Goal: Check status: Check status

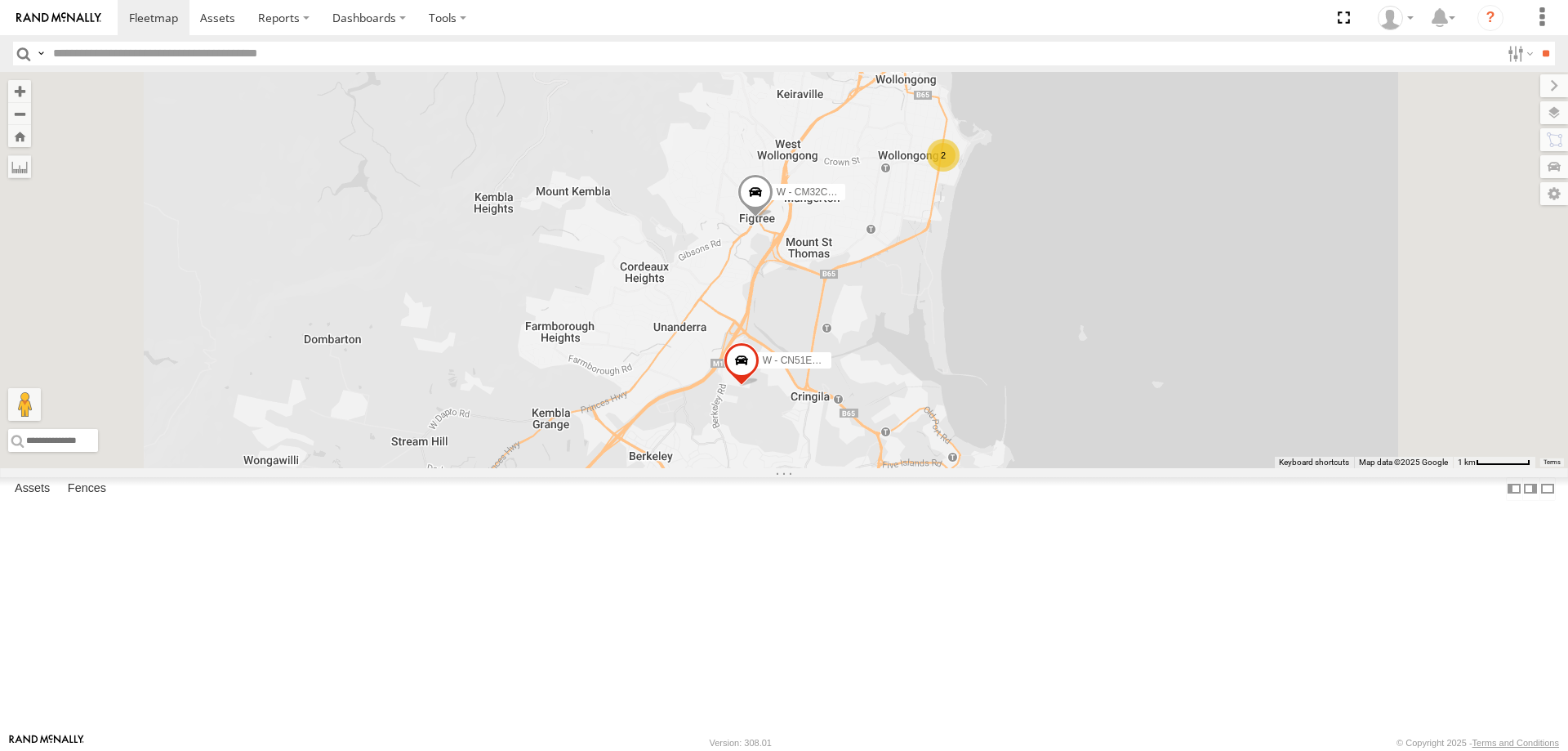
drag, startPoint x: 1292, startPoint y: 519, endPoint x: 862, endPoint y: 110, distance: 593.4
click at [1265, 437] on div "W - CN51ES - Cameron Ashby W - CM32CA - Cam Duffield 2" at bounding box center [784, 270] width 1568 height 396
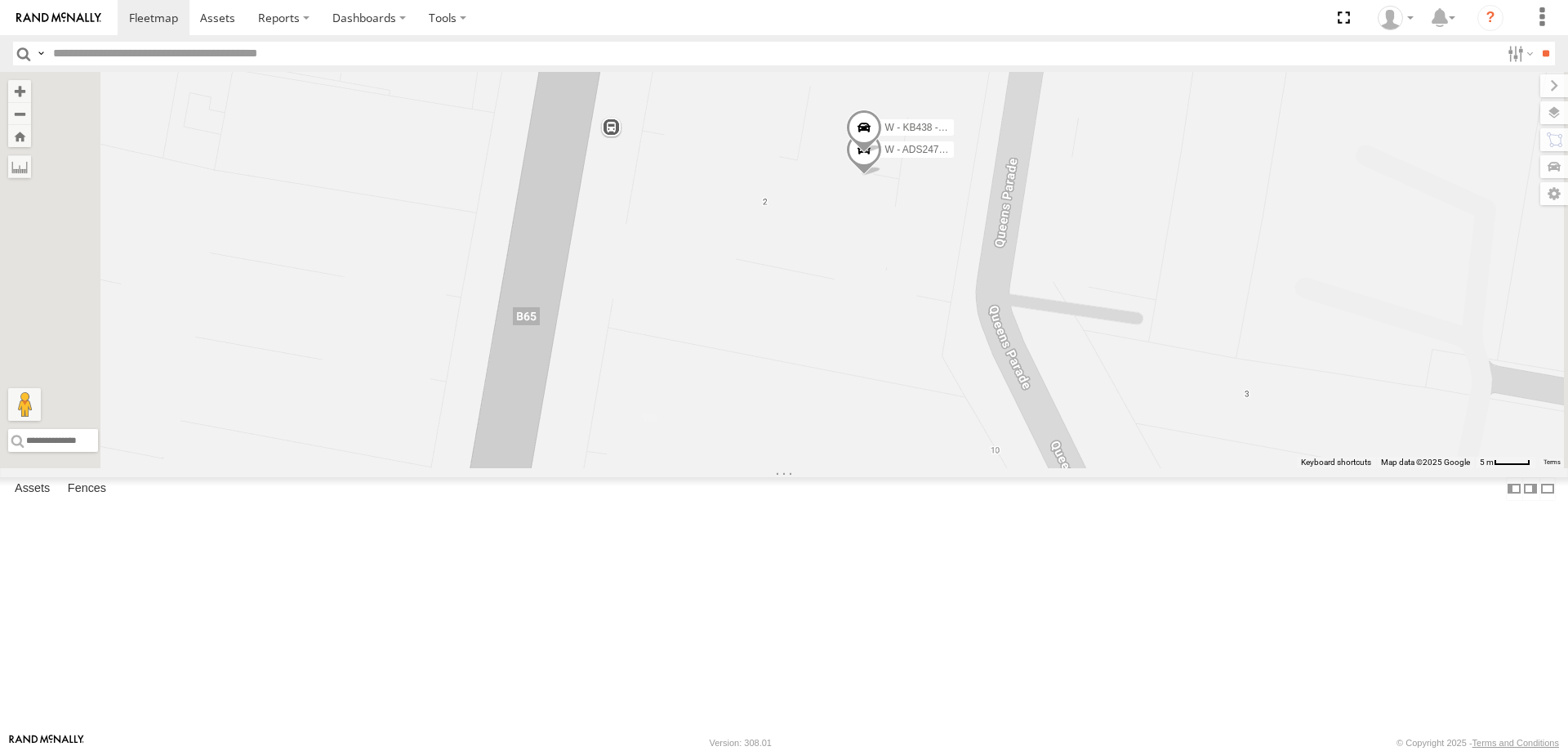
click at [882, 153] on span at bounding box center [863, 130] width 36 height 44
click at [886, 134] on label at bounding box center [870, 129] width 32 height 12
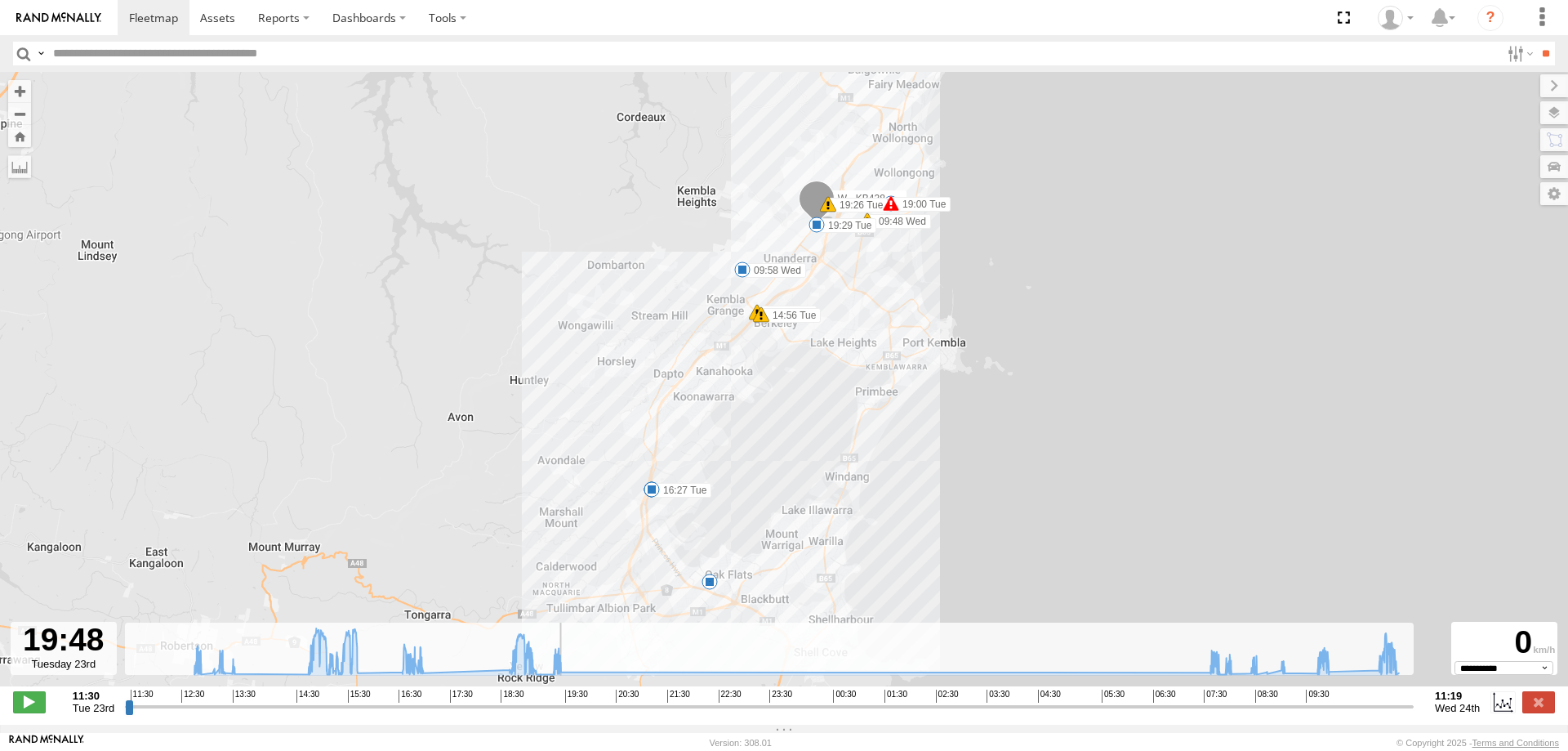
drag, startPoint x: 127, startPoint y: 716, endPoint x: 582, endPoint y: 713, distance: 455.0
type input "**********"
click at [576, 714] on input "range" at bounding box center [769, 706] width 1289 height 16
click at [135, 18] on span at bounding box center [153, 18] width 49 height 16
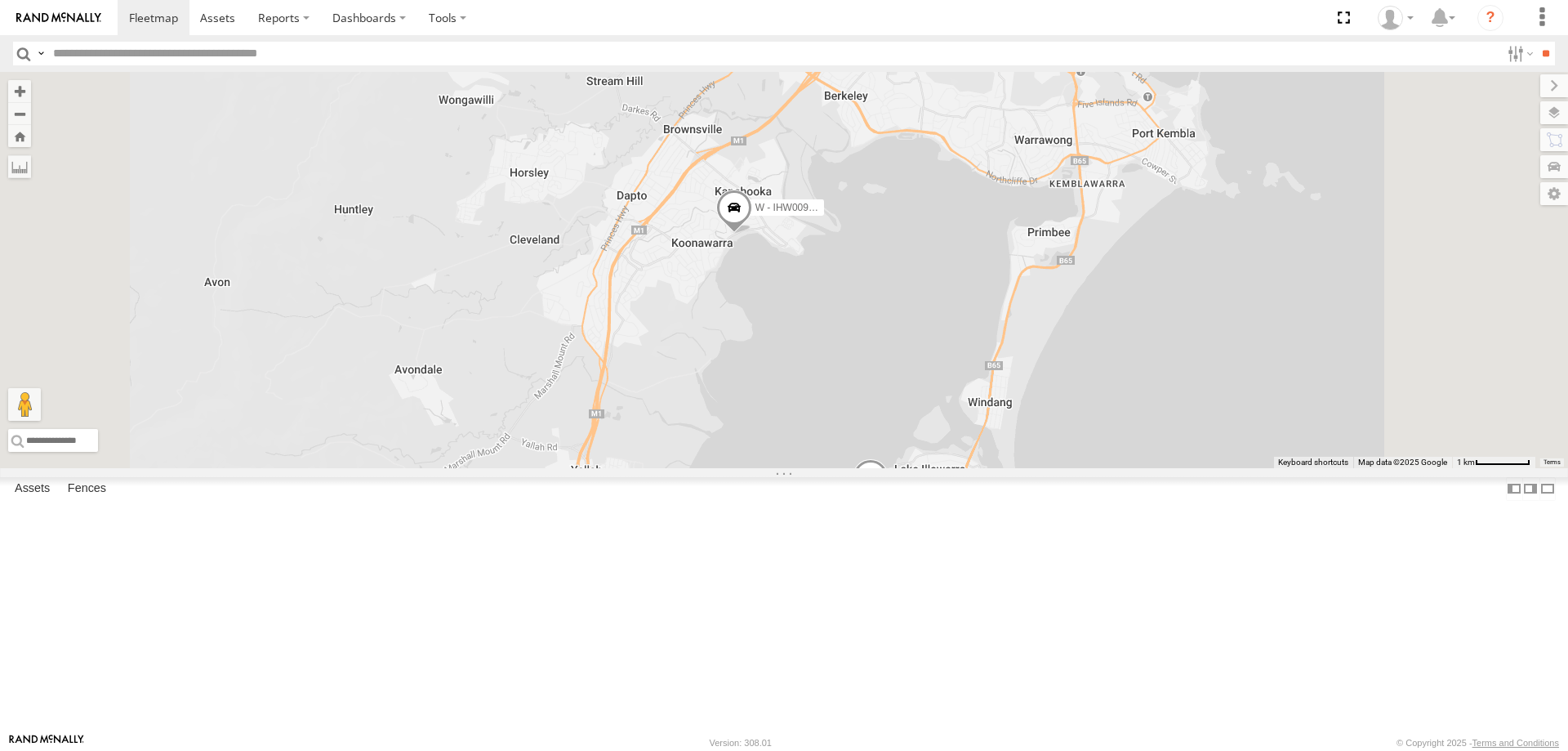
drag, startPoint x: 1402, startPoint y: 354, endPoint x: 1235, endPoint y: 768, distance: 446.4
click at [1235, 750] on html at bounding box center [784, 376] width 1568 height 751
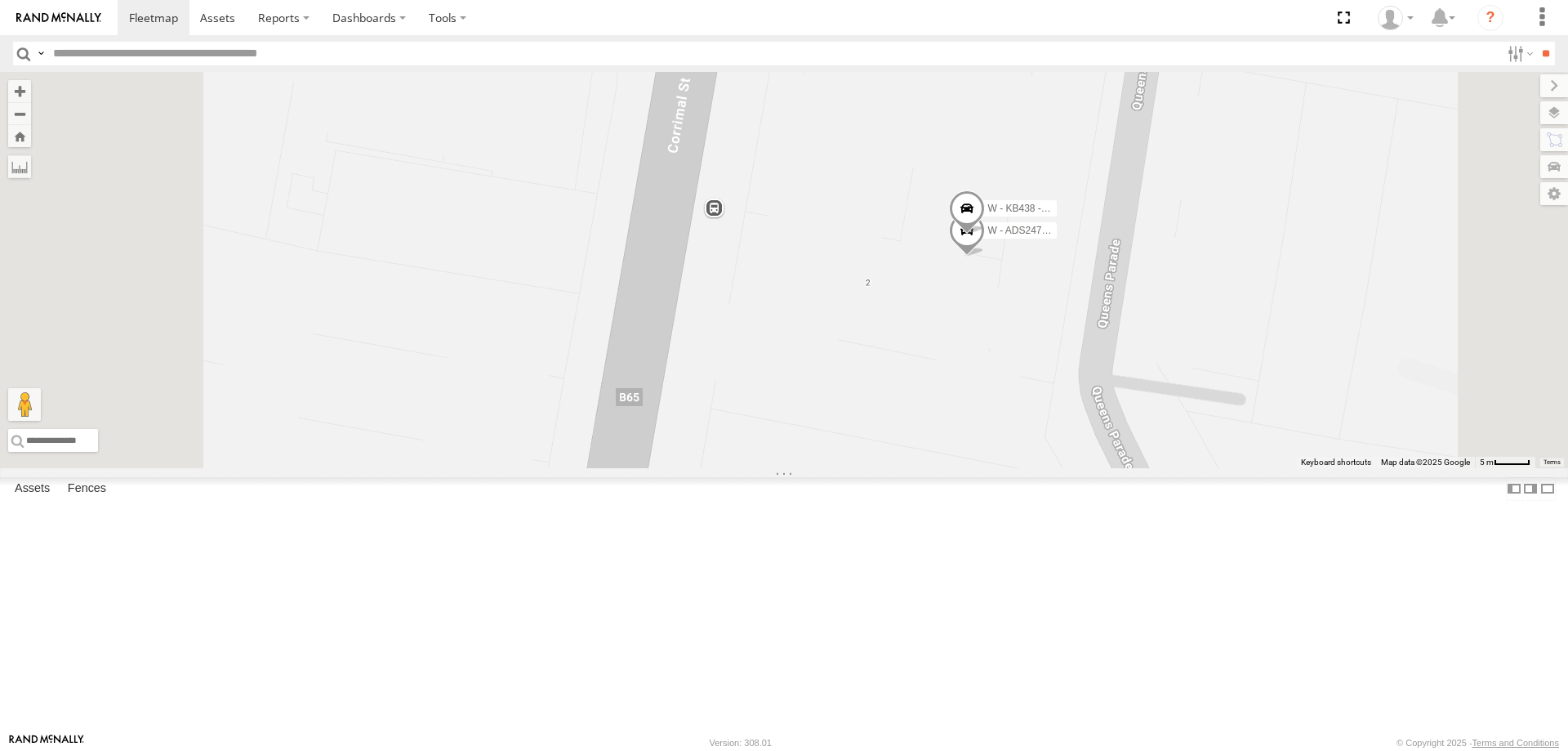
click at [985, 256] on span at bounding box center [966, 233] width 36 height 44
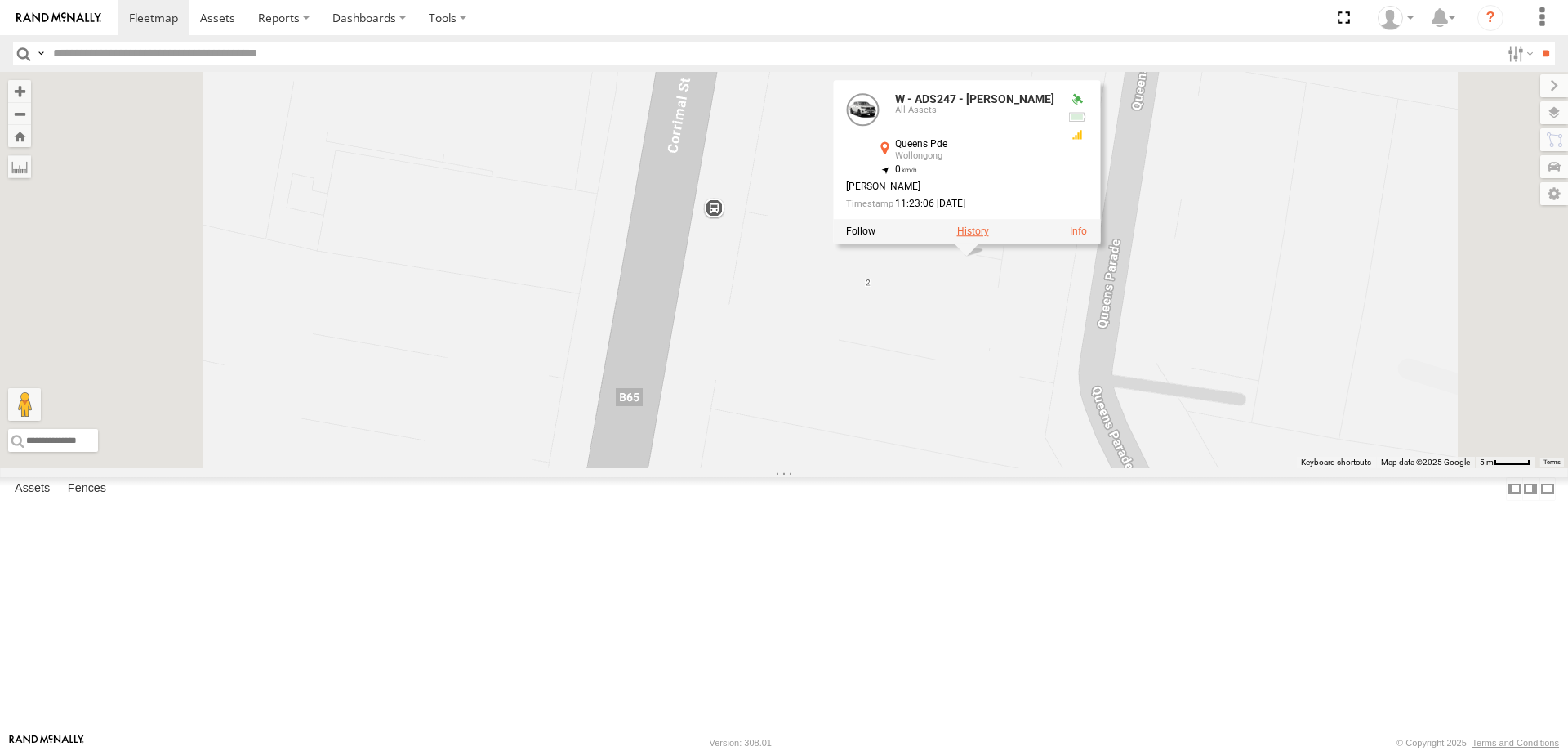
click at [989, 237] on label at bounding box center [973, 232] width 32 height 12
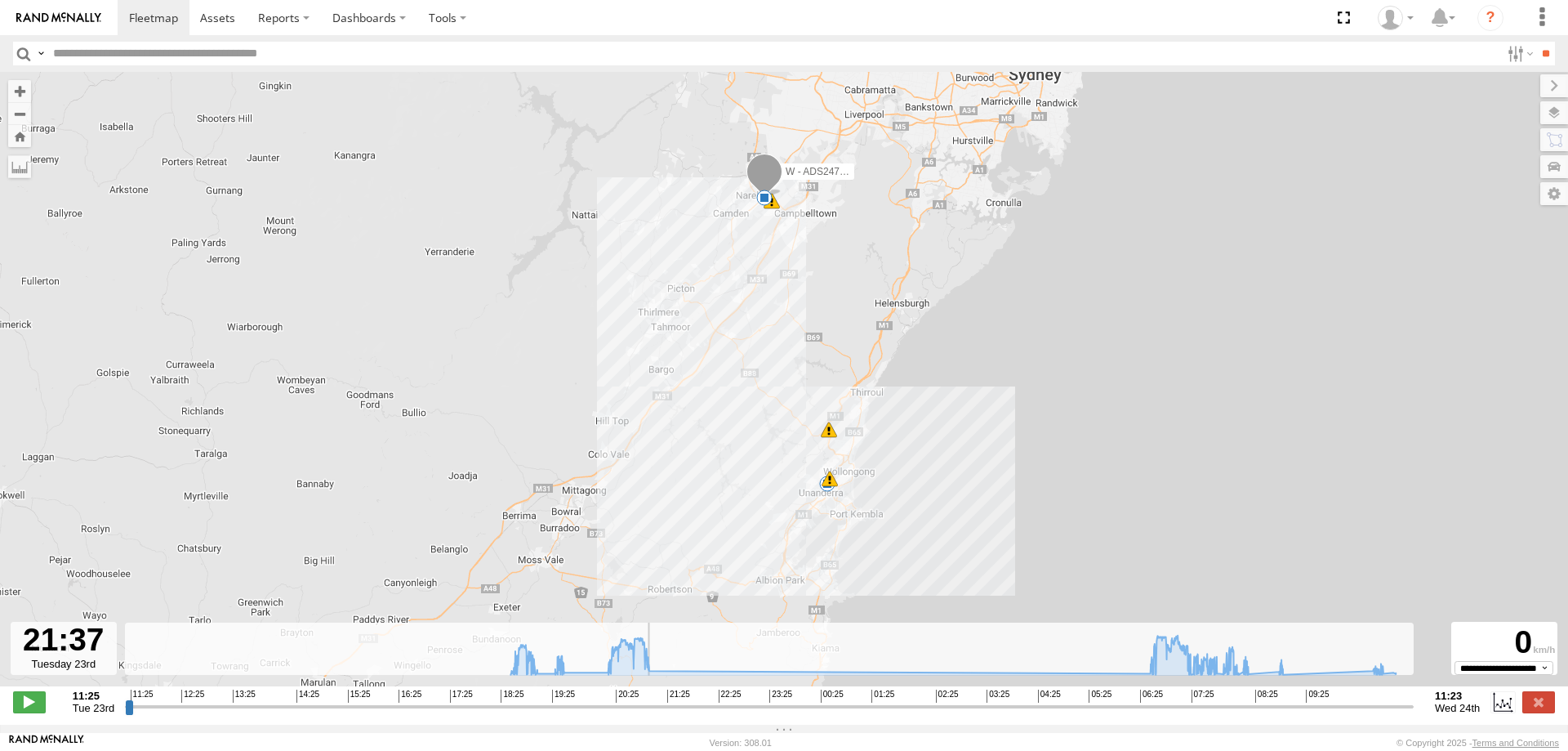
drag, startPoint x: 130, startPoint y: 714, endPoint x: 693, endPoint y: 704, distance: 563.1
type input "**********"
click at [693, 714] on input "range" at bounding box center [769, 706] width 1289 height 16
click at [223, 15] on span at bounding box center [217, 18] width 35 height 16
click at [145, 17] on span at bounding box center [153, 18] width 49 height 16
